Goal: Information Seeking & Learning: Check status

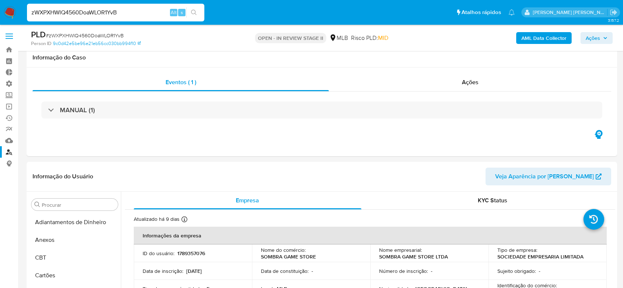
select select "10"
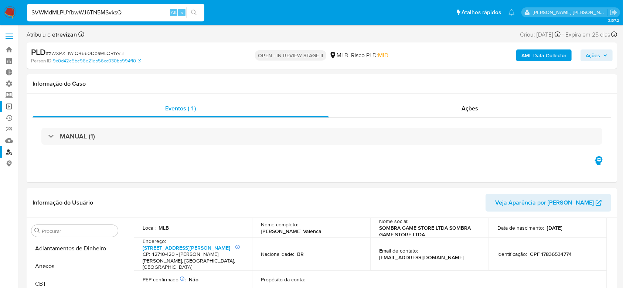
type input "SVWMdMLPUYbwWJ6TN5MSvksQ"
click at [8, 106] on link "Operações em massa" at bounding box center [44, 106] width 88 height 11
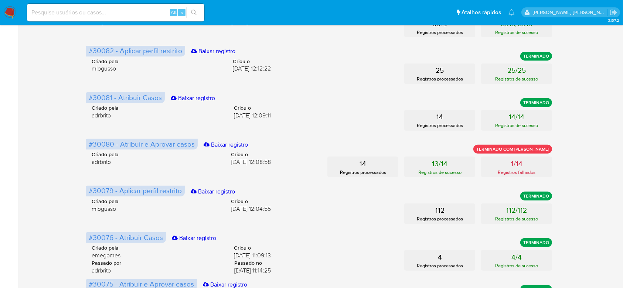
scroll to position [343, 0]
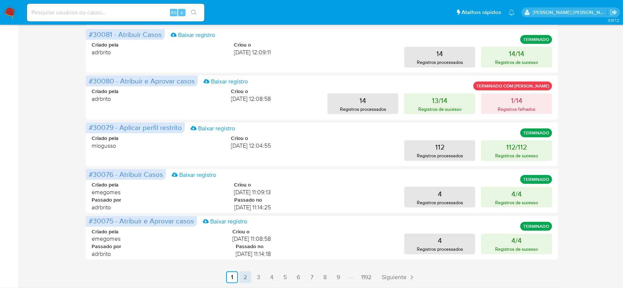
click at [243, 280] on link "2" at bounding box center [246, 278] width 12 height 12
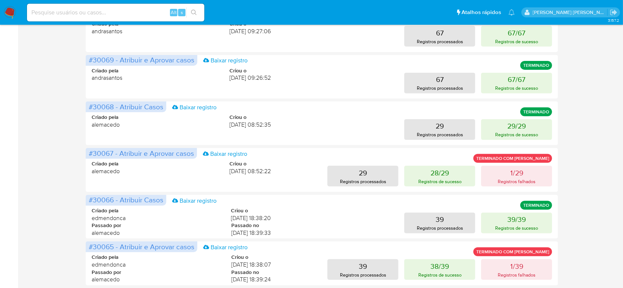
scroll to position [302, 0]
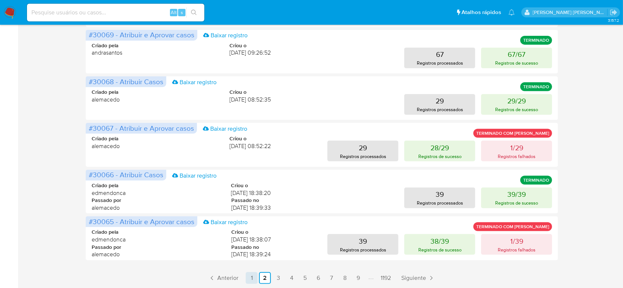
click at [255, 279] on link "1" at bounding box center [252, 278] width 12 height 12
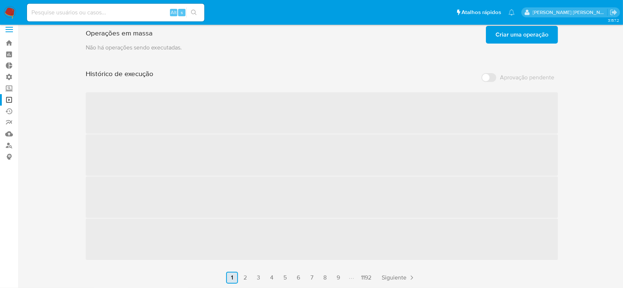
scroll to position [7, 0]
click at [50, 8] on input at bounding box center [115, 13] width 177 height 10
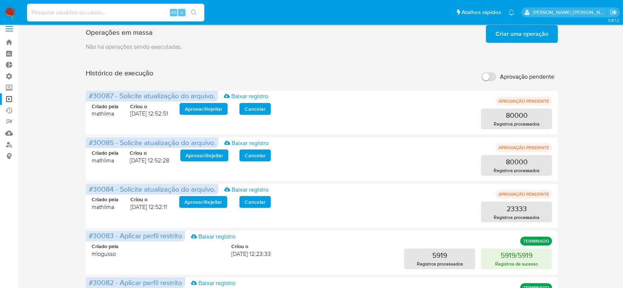
paste input "SVWMdMLPUYbwWJ6TN5MSvksQ"
type input "SVWMdMLPUYbwWJ6TN5MSvksQ"
click at [195, 16] on button "search-icon" at bounding box center [193, 12] width 15 height 10
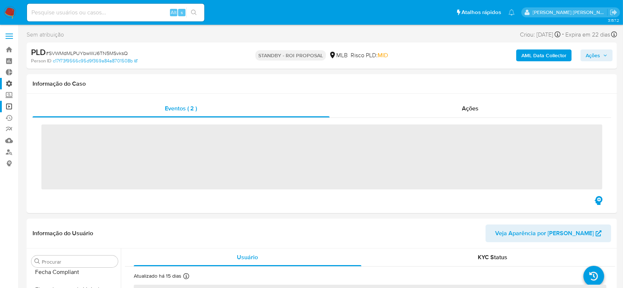
scroll to position [330, 0]
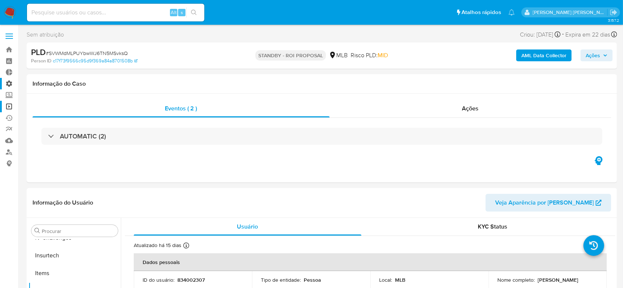
select select "10"
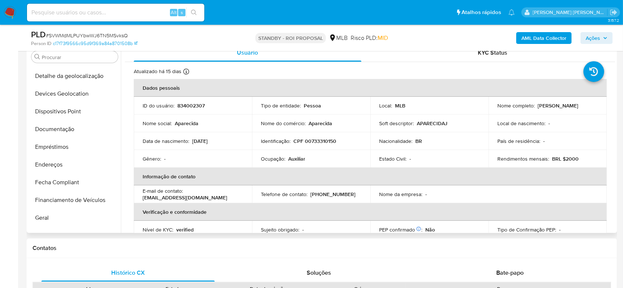
scroll to position [84, 0]
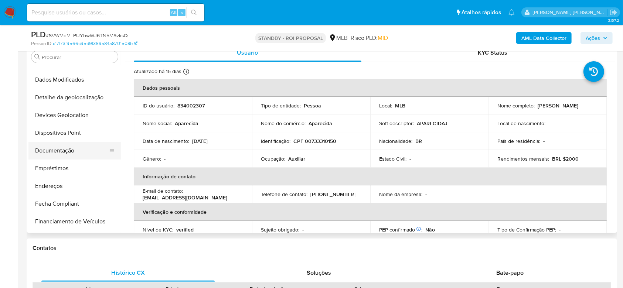
click at [51, 143] on button "Documentação" at bounding box center [71, 151] width 87 height 18
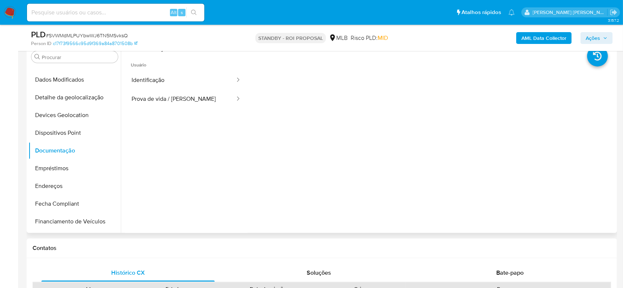
scroll to position [98, 0]
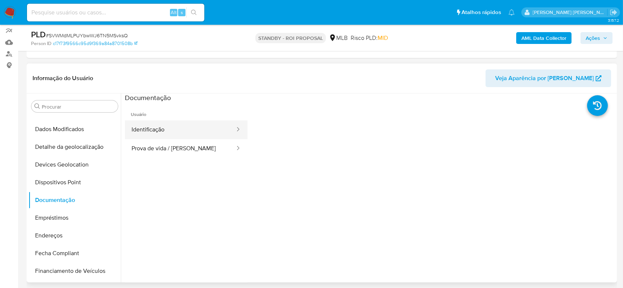
click at [167, 132] on button "Identificação" at bounding box center [180, 130] width 111 height 19
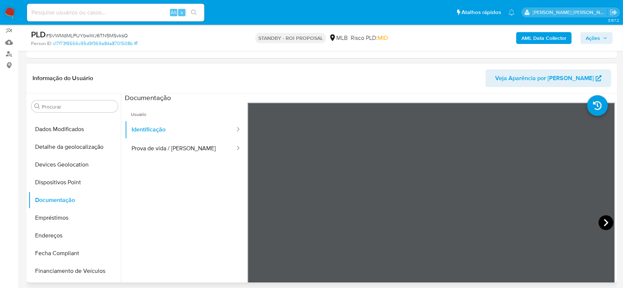
click at [601, 224] on icon at bounding box center [606, 223] width 15 height 15
click at [159, 148] on button "Prova de vida / Selfie" at bounding box center [180, 148] width 111 height 19
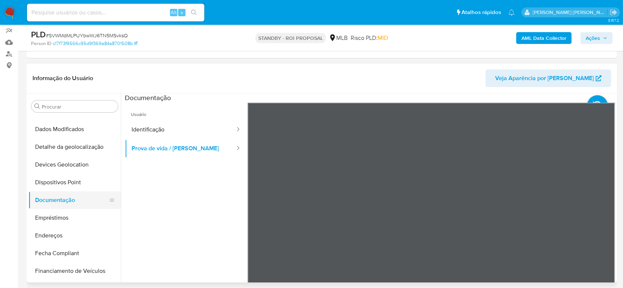
scroll to position [133, 0]
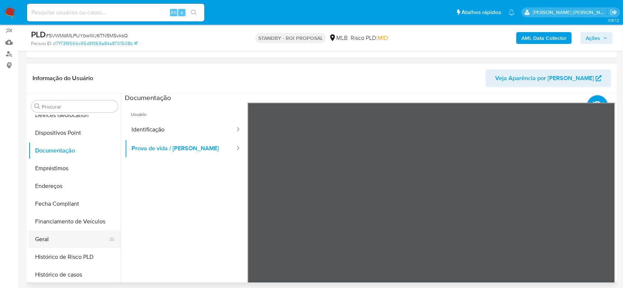
click at [47, 244] on button "Geral" at bounding box center [71, 240] width 87 height 18
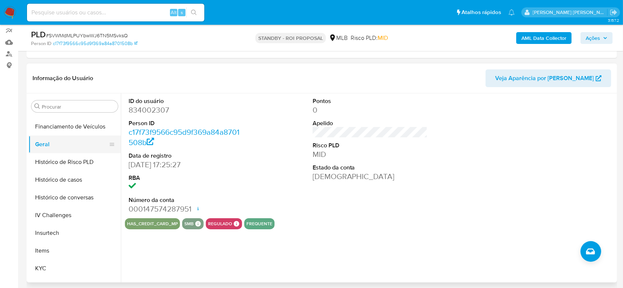
scroll to position [231, 0]
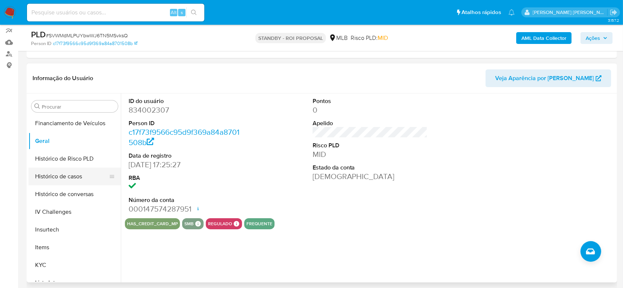
click at [61, 180] on button "Histórico de casos" at bounding box center [71, 177] width 87 height 18
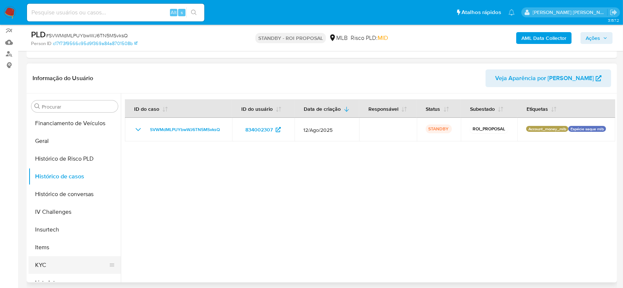
click at [45, 263] on button "KYC" at bounding box center [71, 266] width 87 height 18
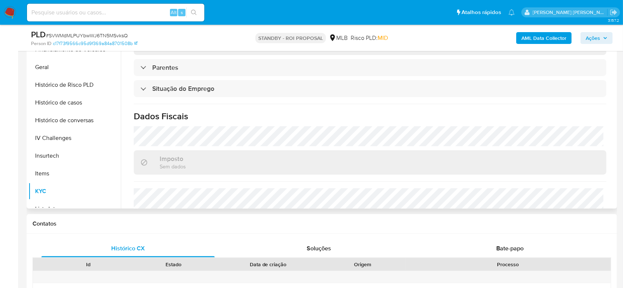
scroll to position [296, 0]
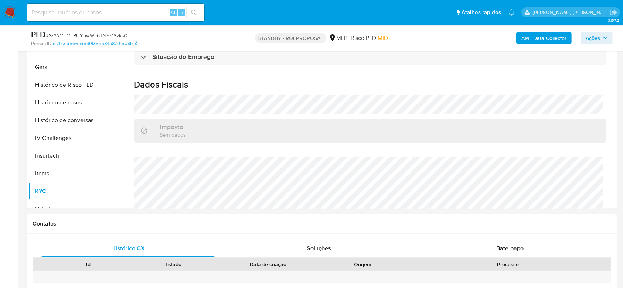
click at [71, 16] on input at bounding box center [115, 13] width 177 height 10
paste input "sQb8KpXUL7pwJViBZsNkpKth"
type input "sQb8KpXUL7pwJViBZsNkpKth"
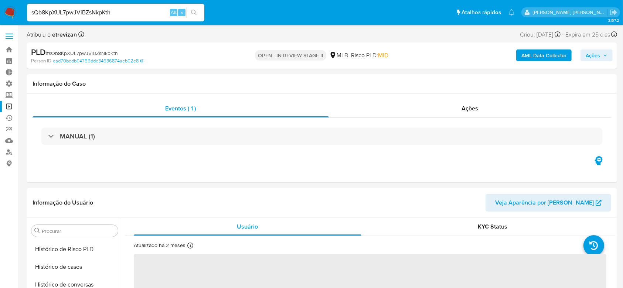
scroll to position [330, 0]
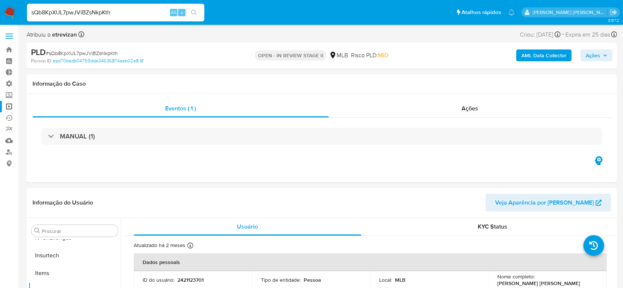
select select "10"
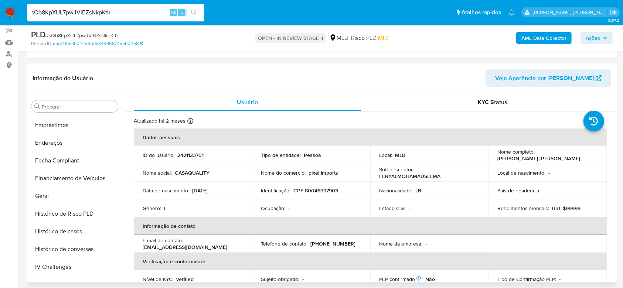
scroll to position [84, 0]
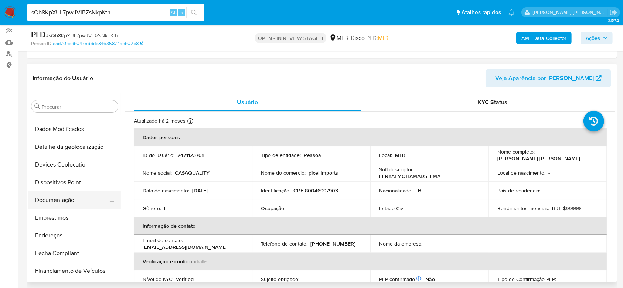
click at [81, 199] on button "Documentação" at bounding box center [71, 201] width 87 height 18
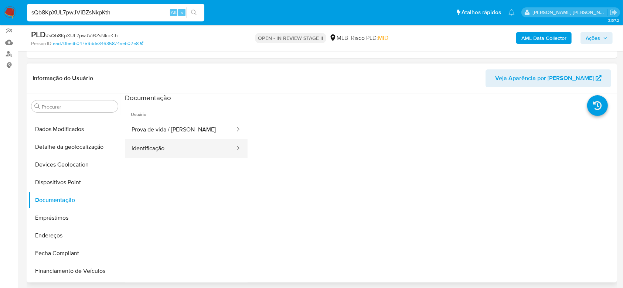
click at [172, 140] on button "Identificação" at bounding box center [180, 148] width 111 height 19
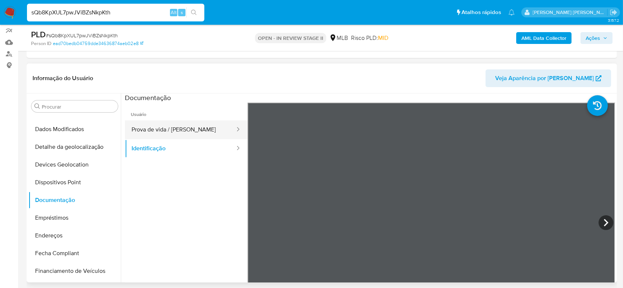
click at [182, 130] on button "Prova de vida / Selfie" at bounding box center [180, 130] width 111 height 19
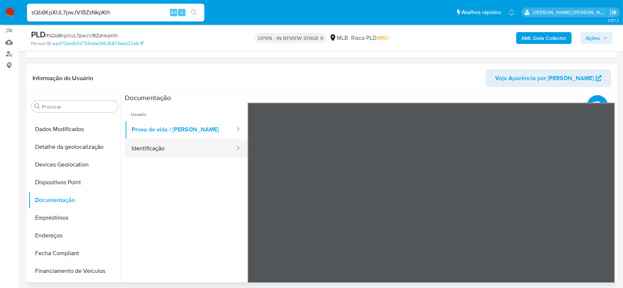
click at [169, 146] on button "Identificação" at bounding box center [180, 148] width 111 height 19
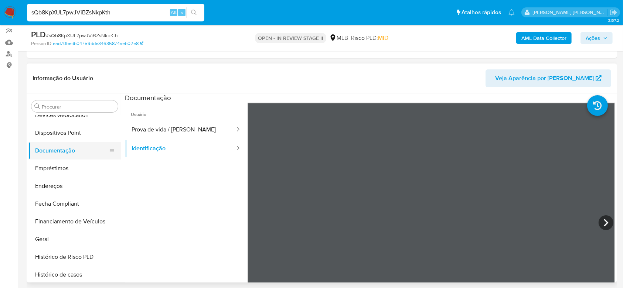
scroll to position [182, 0]
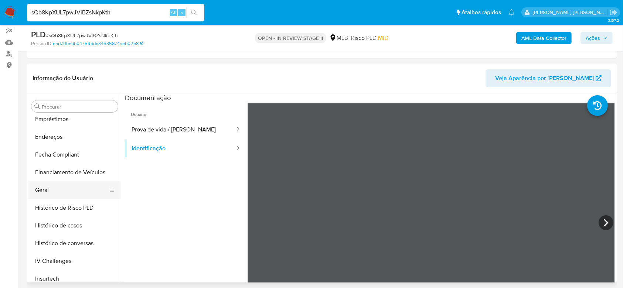
click at [61, 189] on button "Geral" at bounding box center [71, 191] width 87 height 18
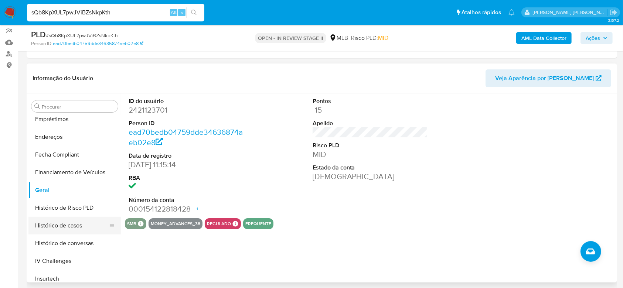
click at [89, 225] on button "Histórico de casos" at bounding box center [71, 226] width 87 height 18
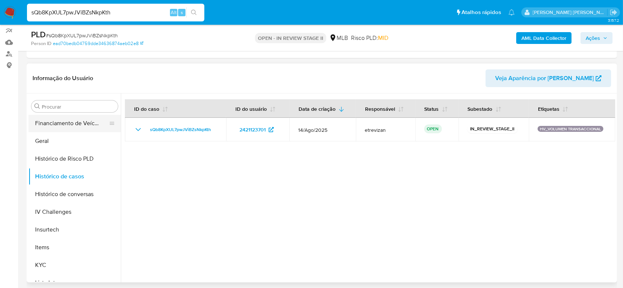
scroll to position [281, 0]
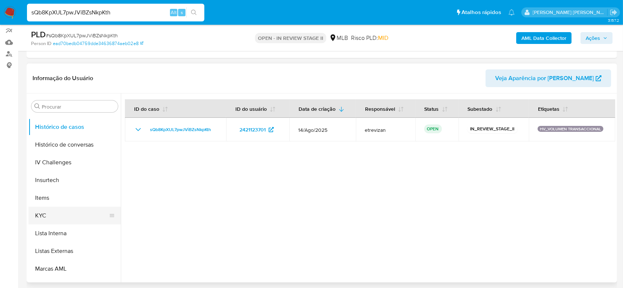
click at [61, 214] on button "KYC" at bounding box center [71, 216] width 87 height 18
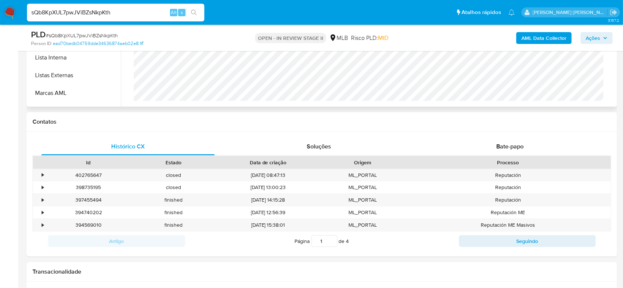
scroll to position [225, 0]
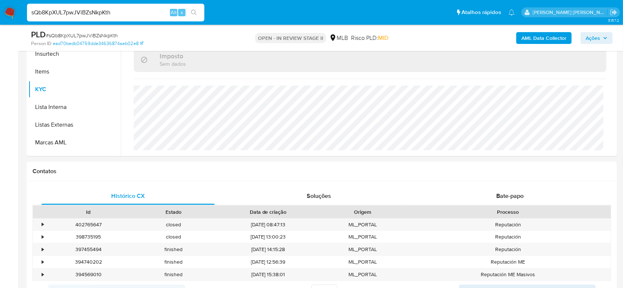
click at [86, 13] on input "sQb8KpXUL7pwJViBZsNkpKth" at bounding box center [115, 13] width 177 height 10
paste input "jhSqhRFTSkw4rx3YNy6O2H0K"
type input "jhSqhRFTSkw4rx3YNy6O2H0K"
click at [196, 11] on icon "search-icon" at bounding box center [194, 13] width 6 height 6
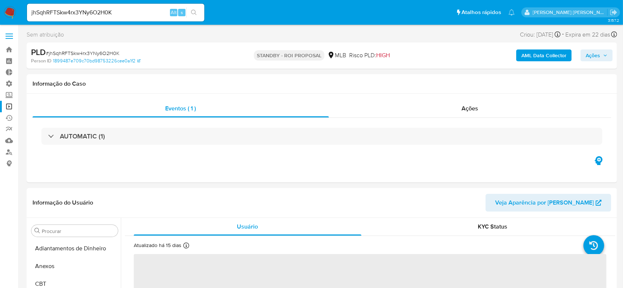
select select "10"
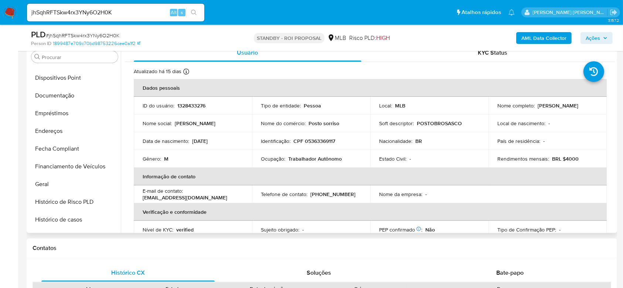
scroll to position [84, 0]
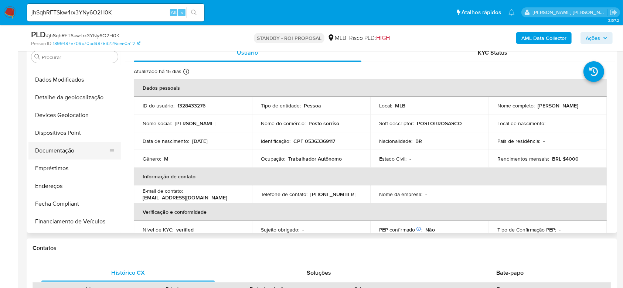
click at [62, 149] on button "Documentação" at bounding box center [71, 151] width 87 height 18
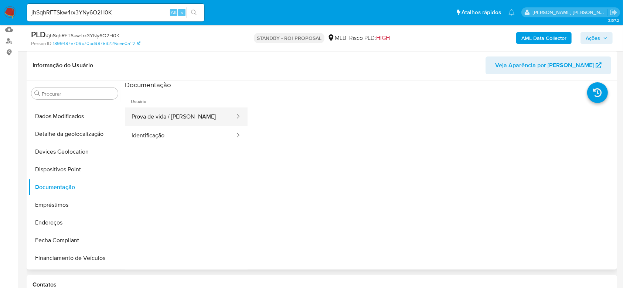
scroll to position [98, 0]
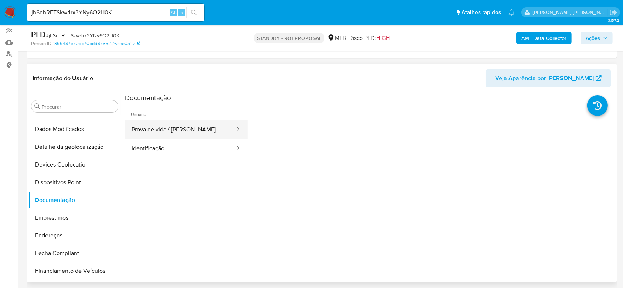
click at [193, 131] on button "Prova de vida / Selfie" at bounding box center [180, 130] width 111 height 19
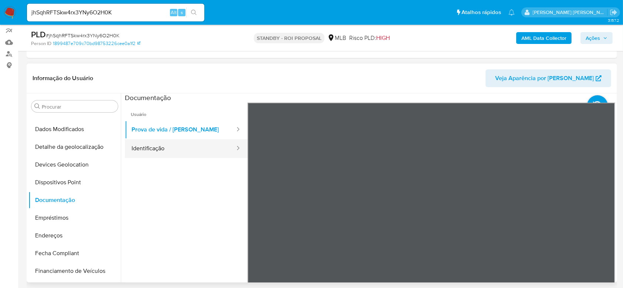
click at [173, 149] on button "Identificação" at bounding box center [180, 148] width 111 height 19
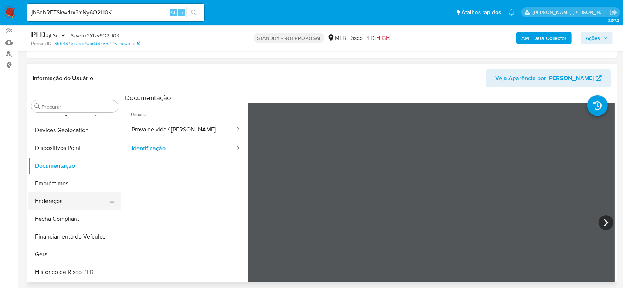
scroll to position [182, 0]
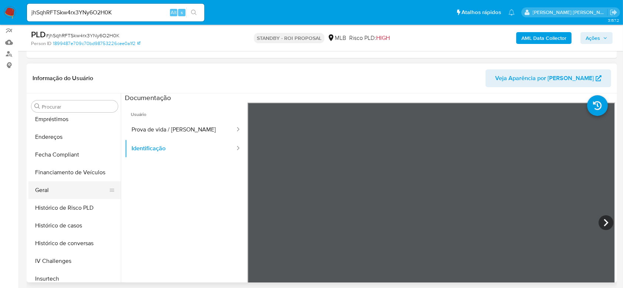
click at [48, 192] on button "Geral" at bounding box center [71, 191] width 87 height 18
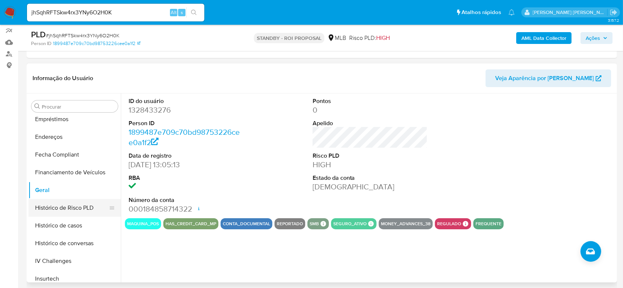
scroll to position [231, 0]
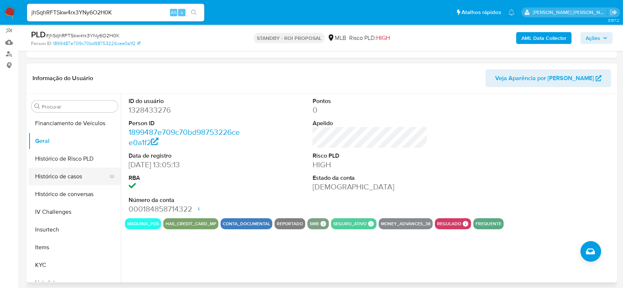
click at [42, 177] on button "Histórico de casos" at bounding box center [71, 177] width 87 height 18
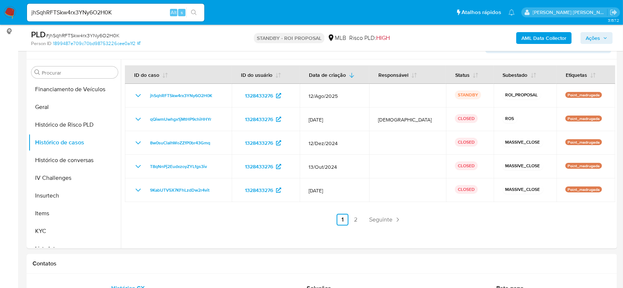
scroll to position [148, 0]
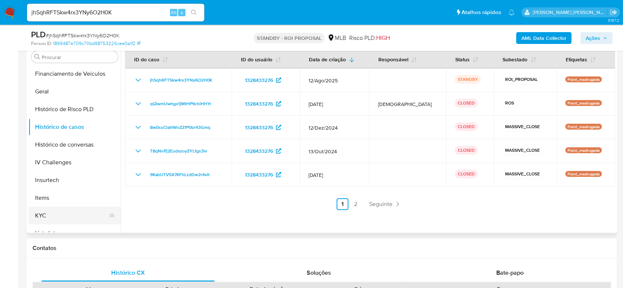
click at [54, 211] on button "KYC" at bounding box center [71, 216] width 87 height 18
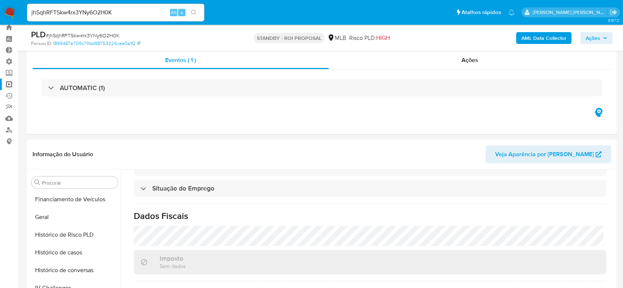
scroll to position [0, 0]
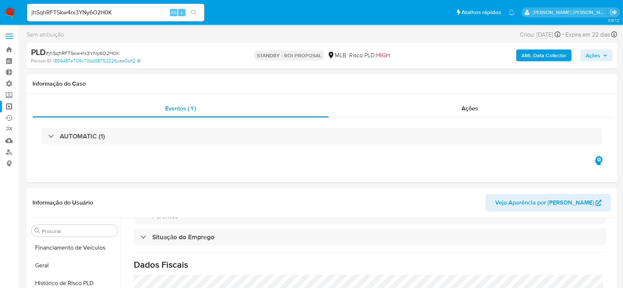
click at [79, 13] on input "jhSqhRFTSkw4rx3YNy6O2H0K" at bounding box center [115, 13] width 177 height 10
paste input "UKl8Qg5oecgpwDg7lTRpK8Fe"
type input "UKl8Qg5oecgpwDg7lTRpK8Fe"
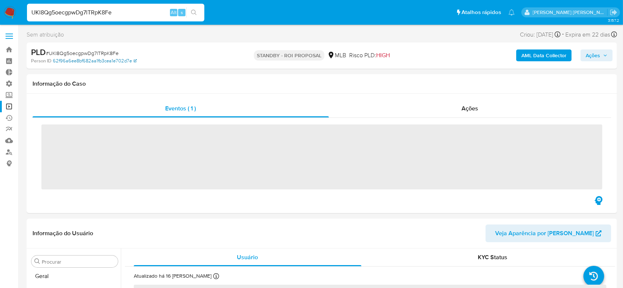
scroll to position [330, 0]
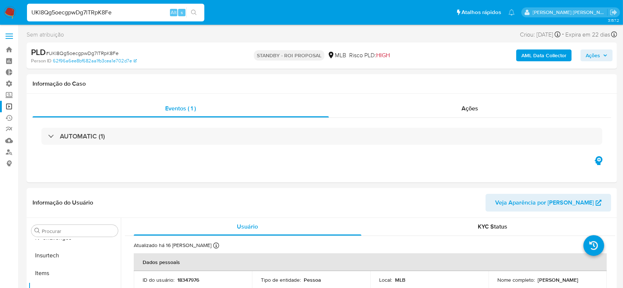
select select "10"
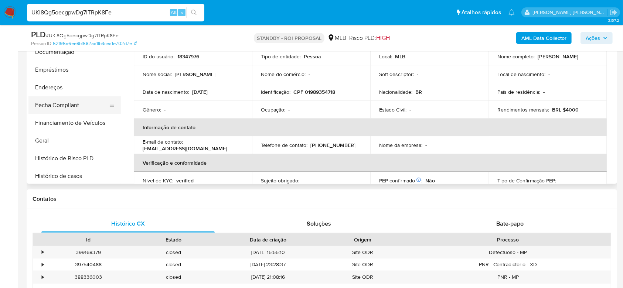
scroll to position [84, 0]
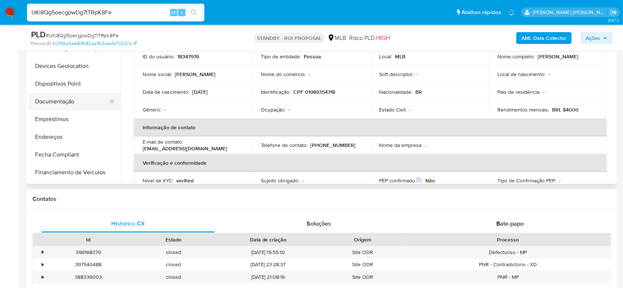
click at [71, 102] on button "Documentação" at bounding box center [71, 102] width 87 height 18
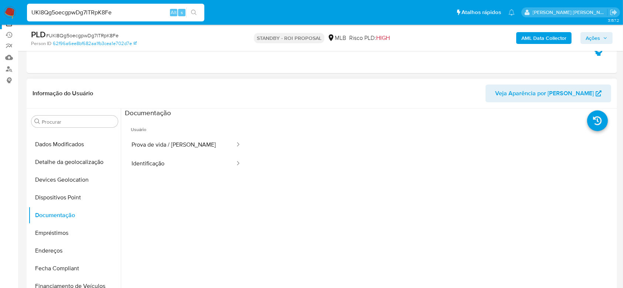
scroll to position [98, 0]
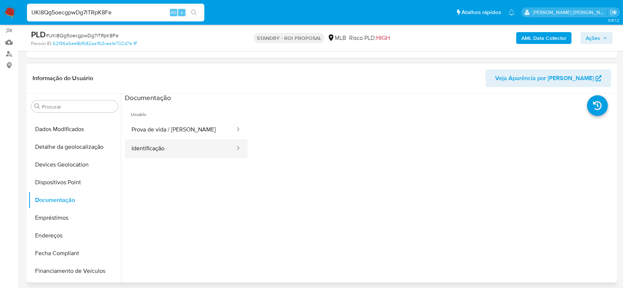
click at [162, 142] on button "Identificação" at bounding box center [180, 148] width 111 height 19
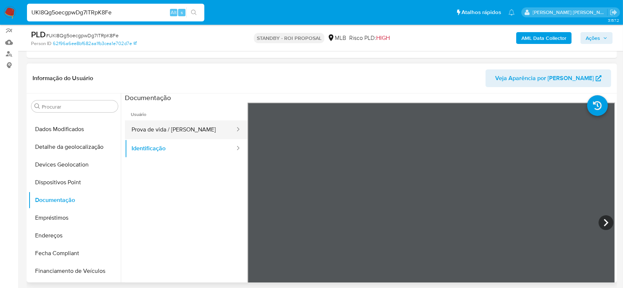
click at [196, 127] on button "Prova de vida / Selfie" at bounding box center [180, 130] width 111 height 19
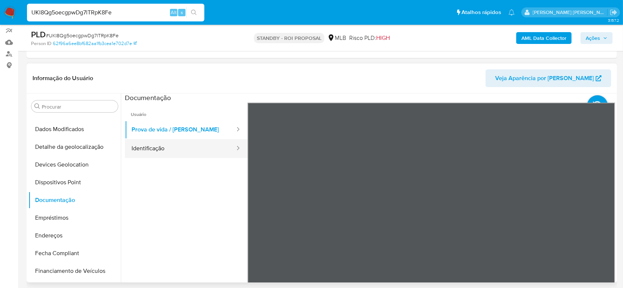
click at [160, 152] on button "Identificação" at bounding box center [180, 148] width 111 height 19
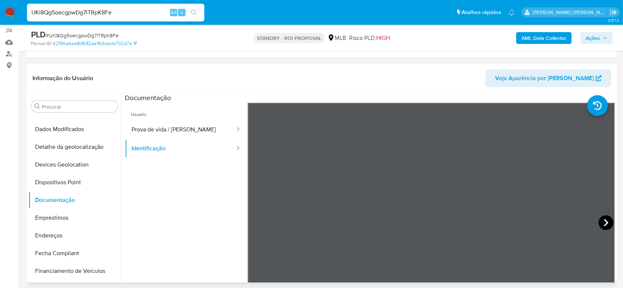
click at [606, 224] on icon at bounding box center [606, 223] width 15 height 15
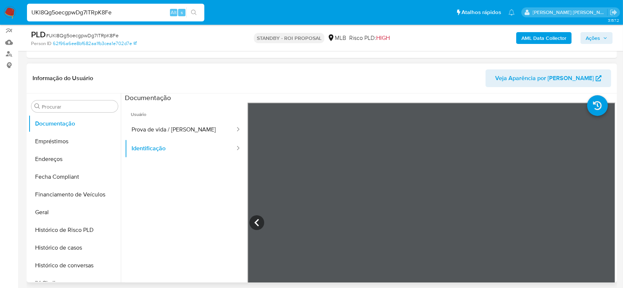
scroll to position [182, 0]
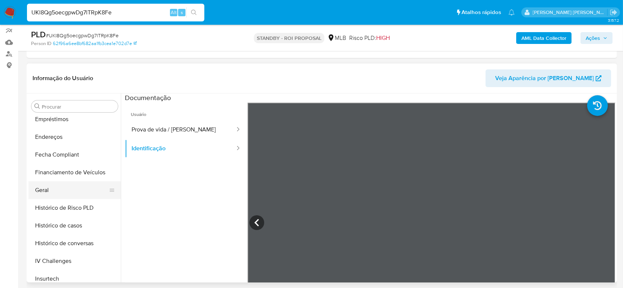
click at [75, 190] on button "Geral" at bounding box center [71, 191] width 87 height 18
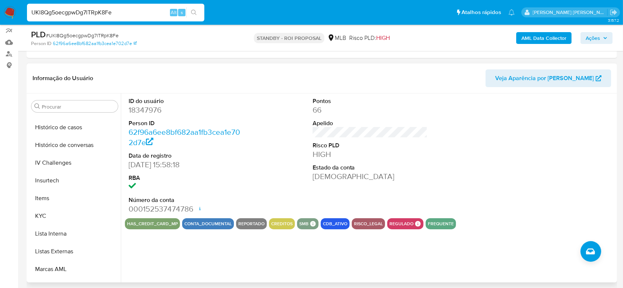
scroll to position [281, 0]
click at [68, 131] on button "Histórico de casos" at bounding box center [71, 127] width 87 height 18
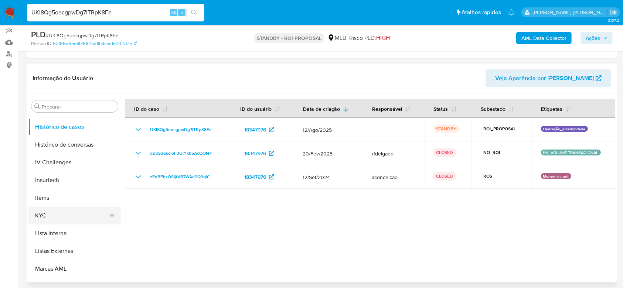
click at [64, 218] on button "KYC" at bounding box center [71, 216] width 87 height 18
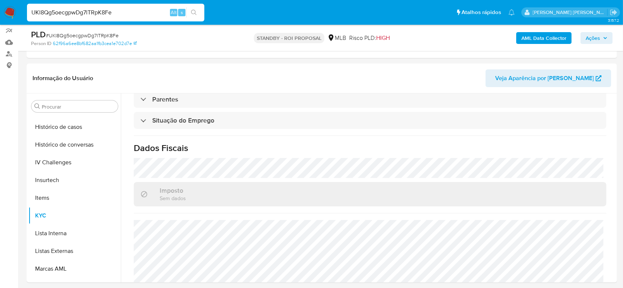
scroll to position [314, 0]
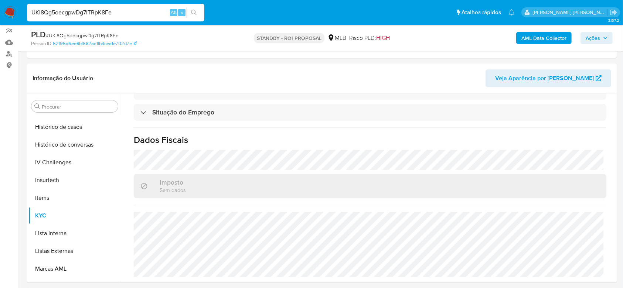
click at [76, 11] on input "UKl8Qg5oecgpwDg7lTRpK8Fe" at bounding box center [115, 13] width 177 height 10
paste input "GIMp0Mz7TEjt295Me9xv505N"
type input "GIMp0Mz7TEjt295Me9xv505N"
click at [195, 11] on icon "search-icon" at bounding box center [194, 13] width 6 height 6
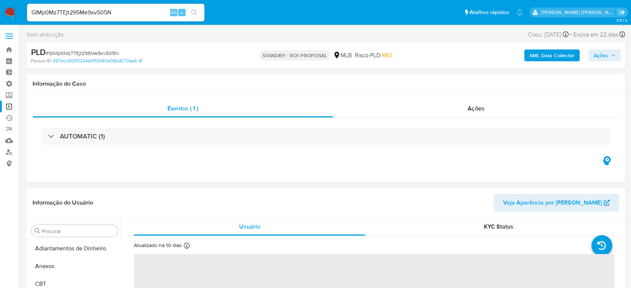
select select "10"
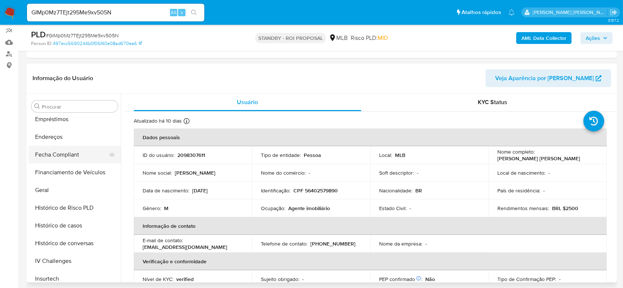
scroll to position [133, 0]
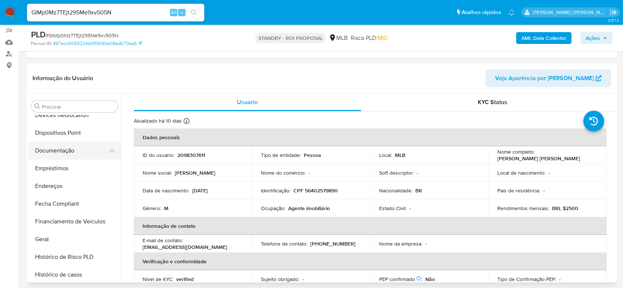
click at [65, 154] on button "Documentação" at bounding box center [71, 151] width 87 height 18
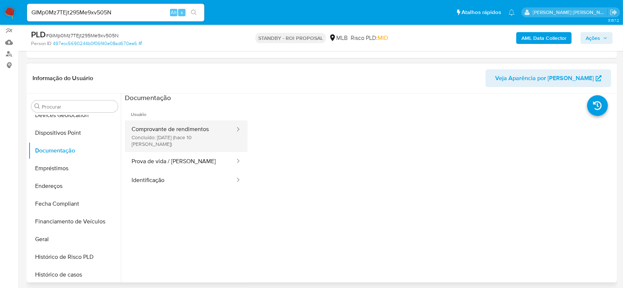
click at [213, 129] on button "Comprovante de rendimentos Concluído: 24/08/2025 (hace 10 días)" at bounding box center [180, 137] width 111 height 32
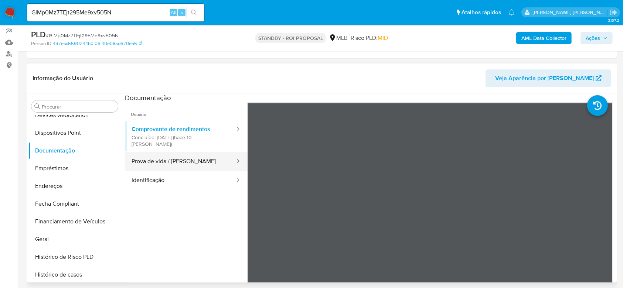
click at [186, 159] on button "Prova de vida / Selfie" at bounding box center [180, 161] width 111 height 19
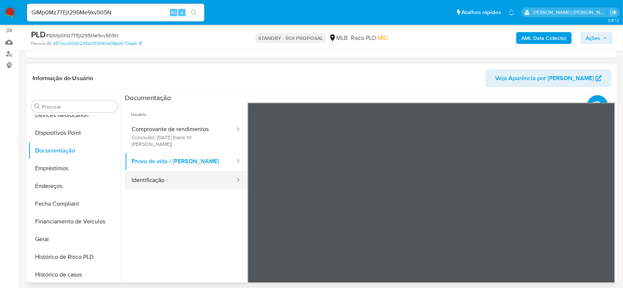
click at [151, 171] on button "Identificação" at bounding box center [180, 180] width 111 height 19
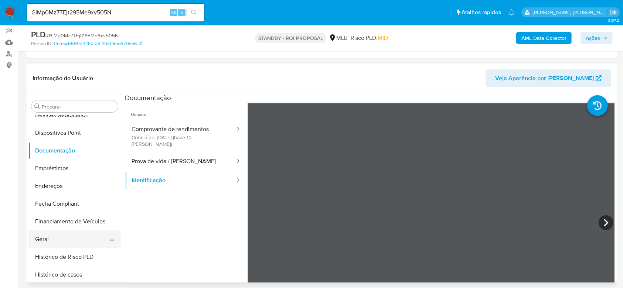
click at [51, 244] on button "Geral" at bounding box center [71, 240] width 87 height 18
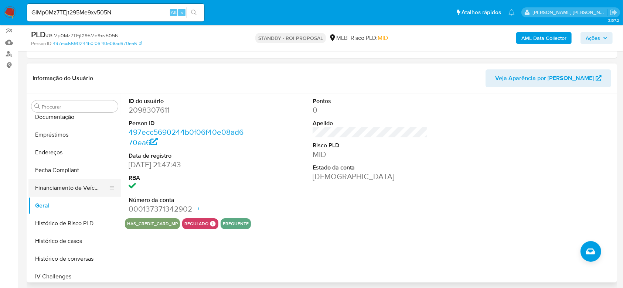
scroll to position [182, 0]
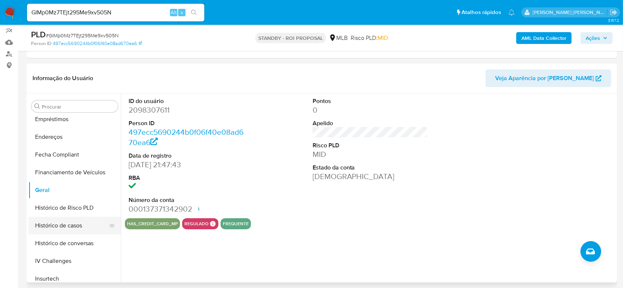
click at [75, 228] on button "Histórico de casos" at bounding box center [71, 226] width 87 height 18
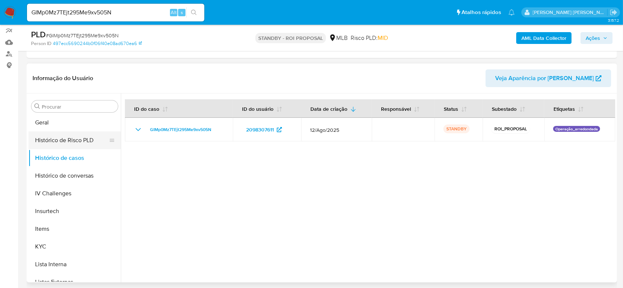
scroll to position [281, 0]
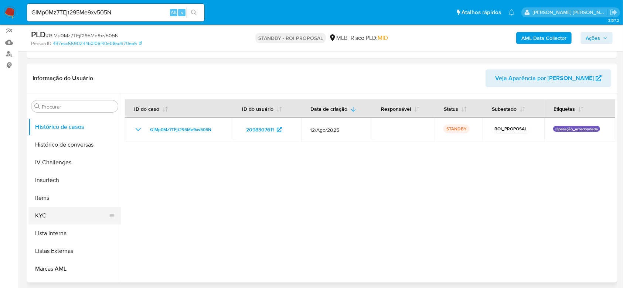
click at [61, 217] on button "KYC" at bounding box center [71, 216] width 87 height 18
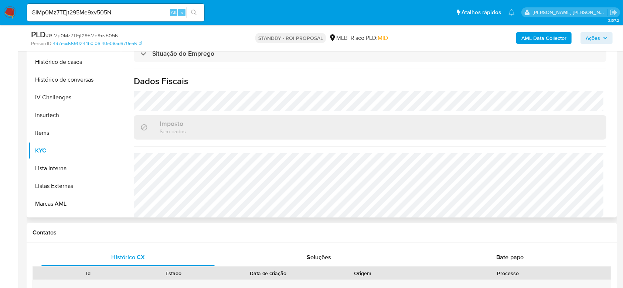
scroll to position [314, 0]
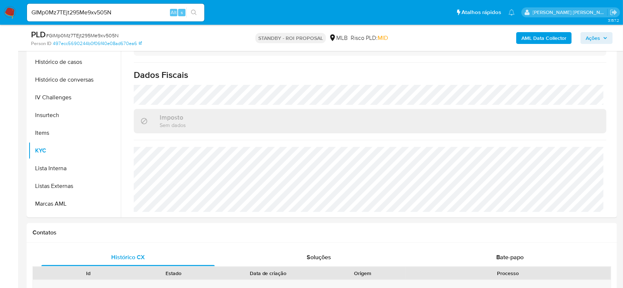
click at [87, 14] on input "GIMp0Mz7TEjt295Me9xv505N" at bounding box center [115, 13] width 177 height 10
paste input "7ZLmp7ioiEK4ySElOyC4hIjZ"
type input "7ZLmp7ioiEK4ySElOyC4hIjZ"
click at [196, 18] on div "7ZLmp7ioiEK4ySElOyC4hIjZ Alt s" at bounding box center [115, 13] width 177 height 18
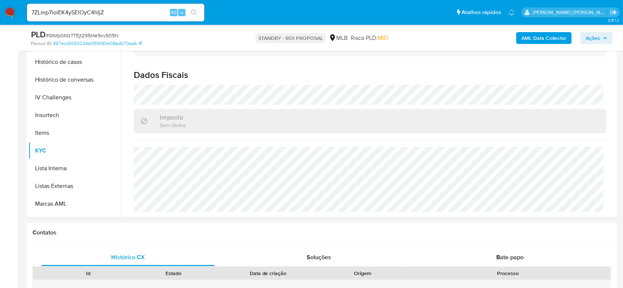
click at [193, 11] on icon "search-icon" at bounding box center [194, 13] width 6 height 6
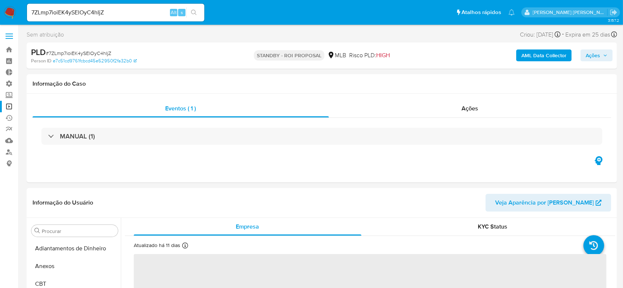
select select "10"
